Goal: Transaction & Acquisition: Download file/media

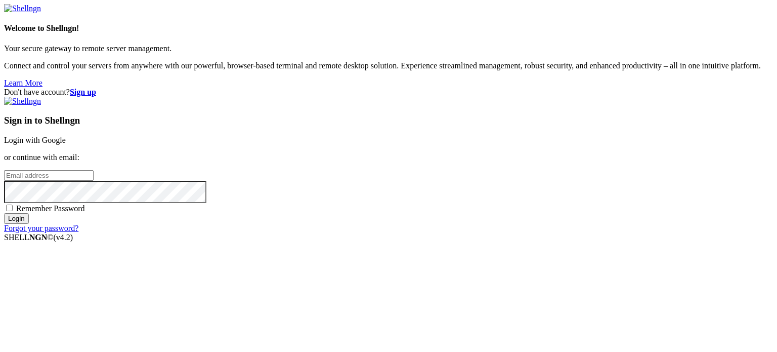
click at [66, 136] on link "Login with Google" at bounding box center [35, 140] width 62 height 9
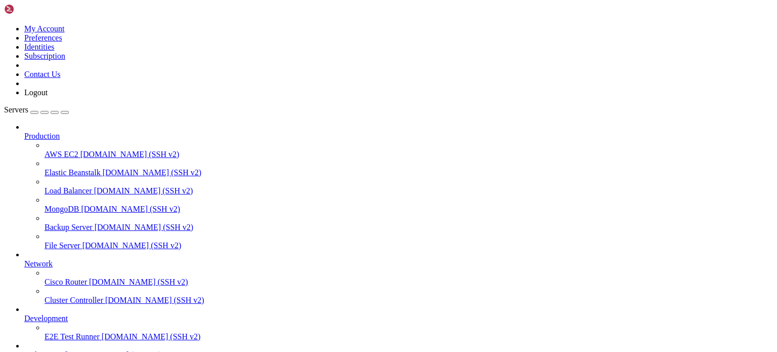
scroll to position [83, 0]
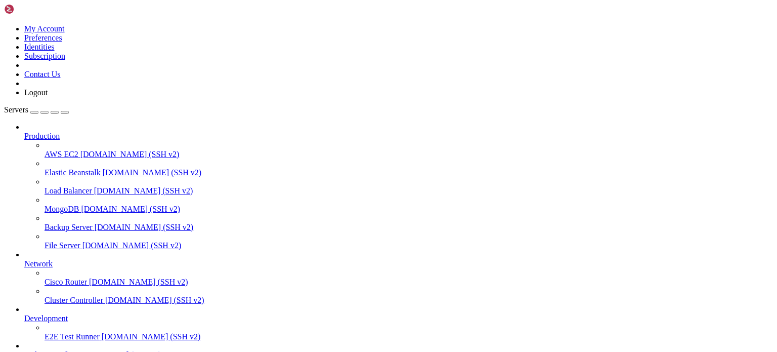
type input "/root/TiroarBillion"
